Goal: Information Seeking & Learning: Learn about a topic

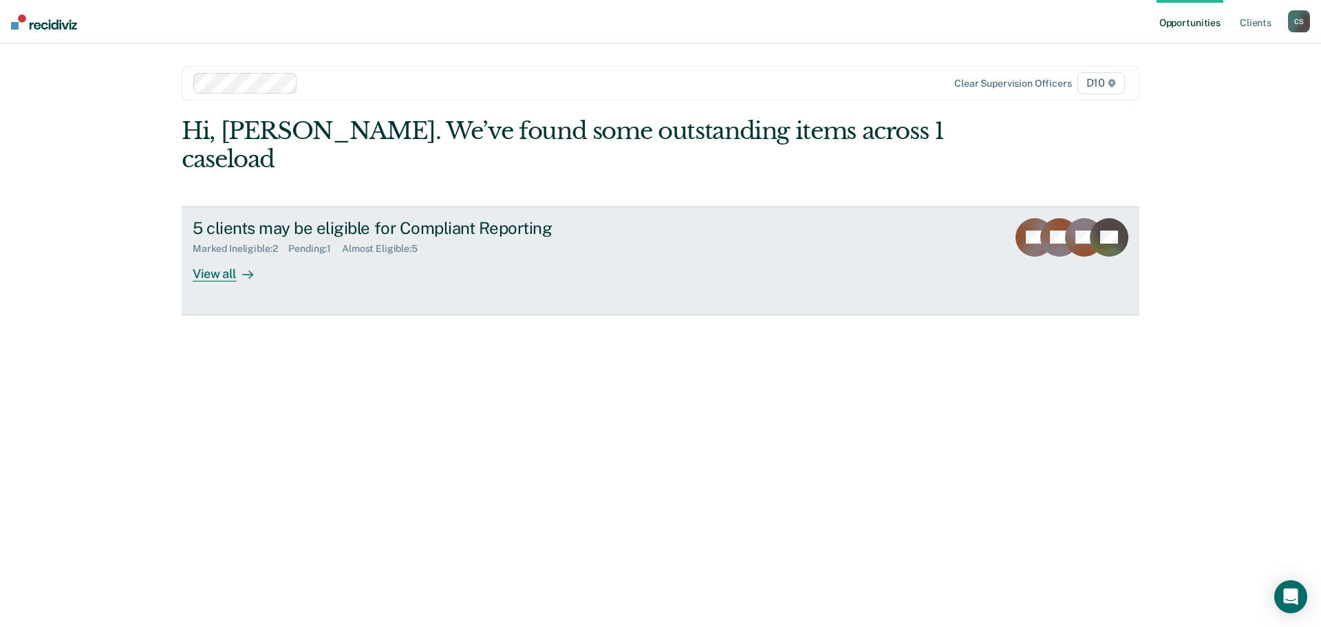
click at [217, 255] on div "View all" at bounding box center [231, 268] width 77 height 27
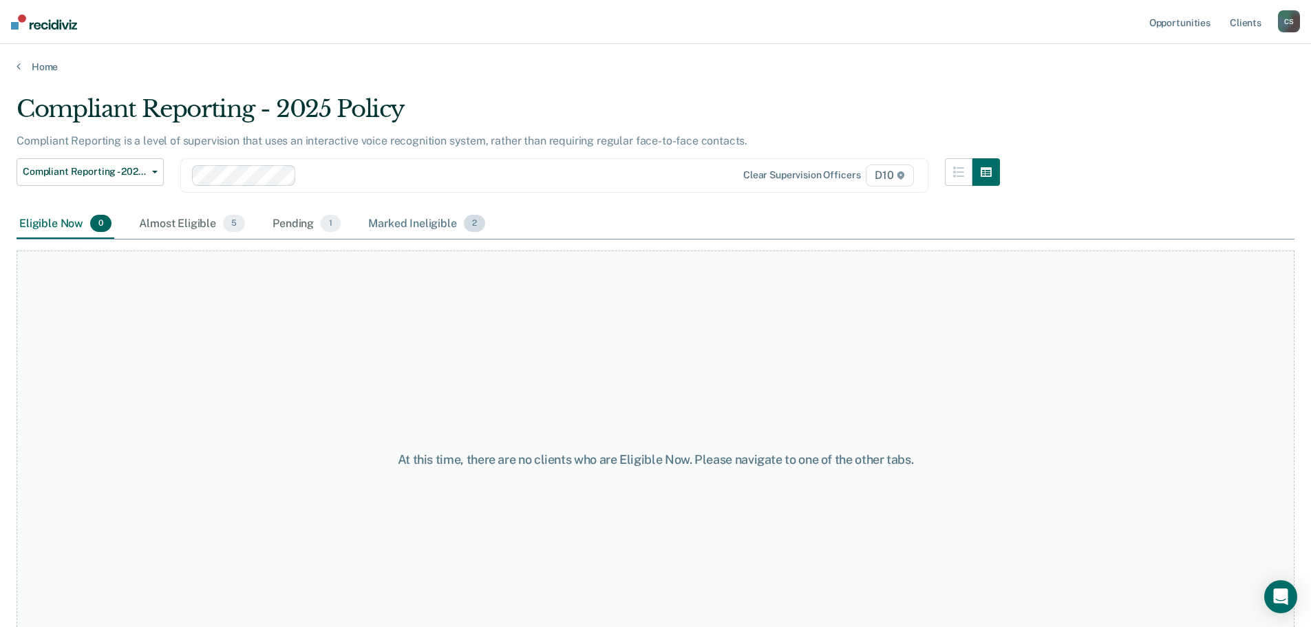
click at [429, 229] on div "Marked Ineligible 2" at bounding box center [426, 224] width 122 height 30
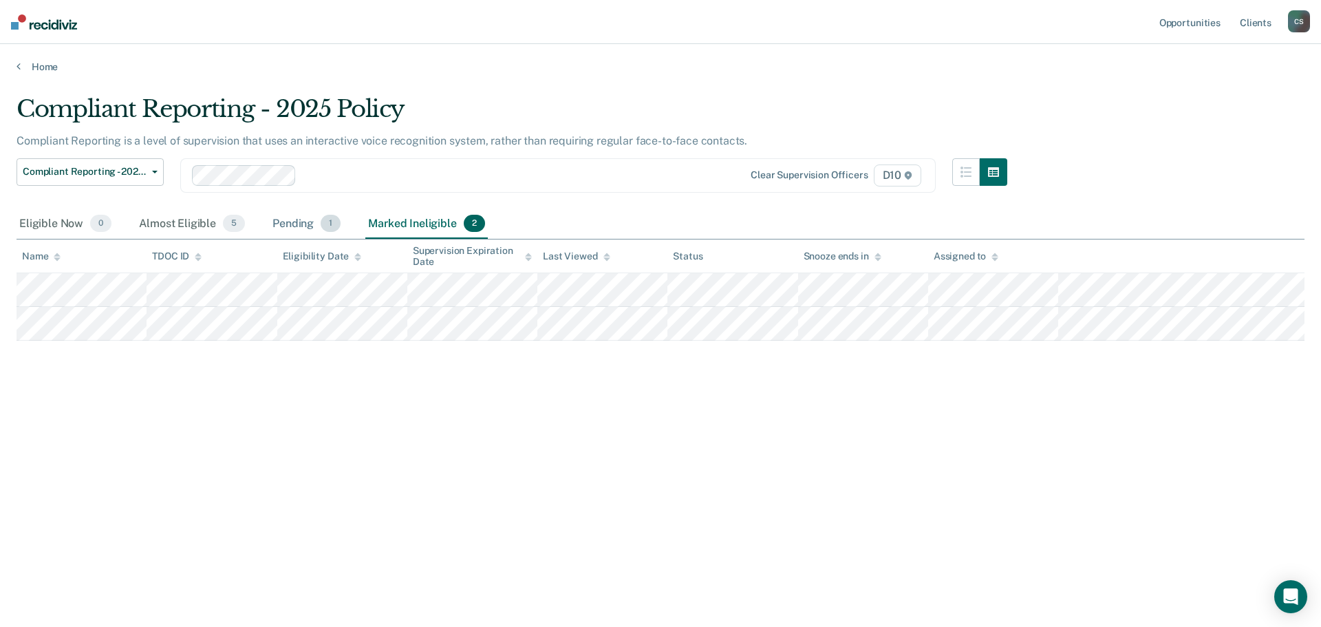
click at [310, 219] on div "Pending 1" at bounding box center [307, 224] width 74 height 30
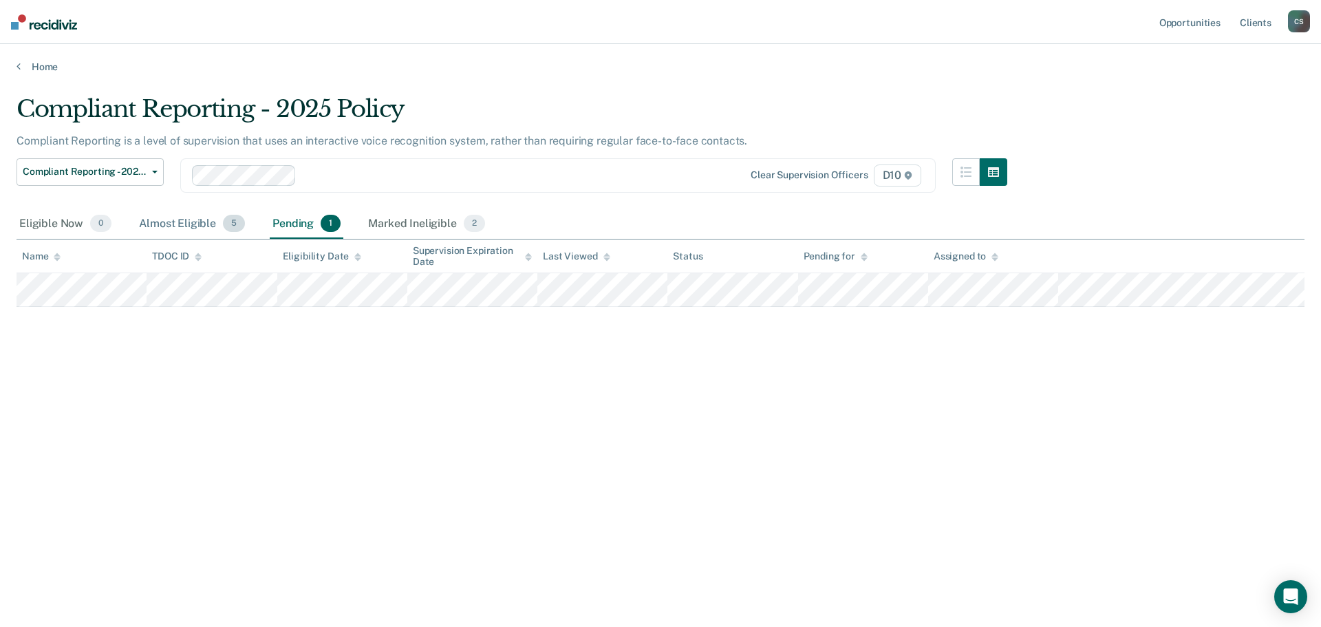
click at [193, 224] on div "Almost Eligible 5" at bounding box center [191, 224] width 111 height 30
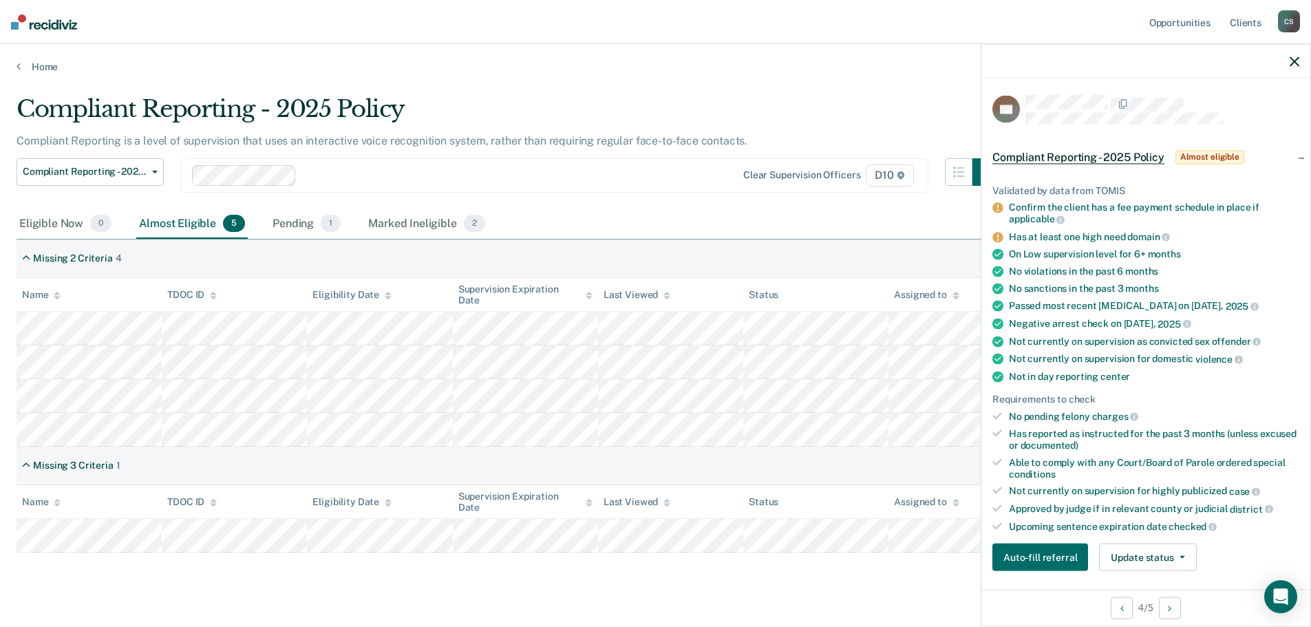
click at [394, 157] on div "Compliant Reporting is a level of supervision that uses an interactive voice re…" at bounding box center [508, 146] width 983 height 24
click at [1292, 58] on icon "button" at bounding box center [1295, 61] width 10 height 10
